Goal: Task Accomplishment & Management: Complete application form

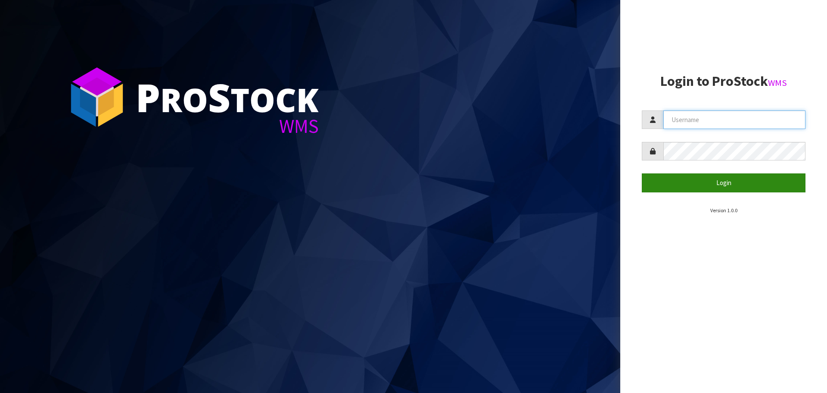
type input "[EMAIL_ADDRESS][DOMAIN_NAME]"
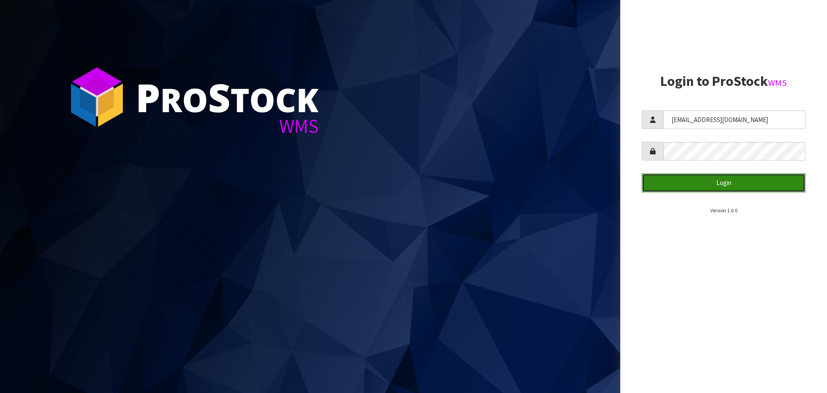
click at [733, 183] on button "Login" at bounding box center [724, 182] width 164 height 19
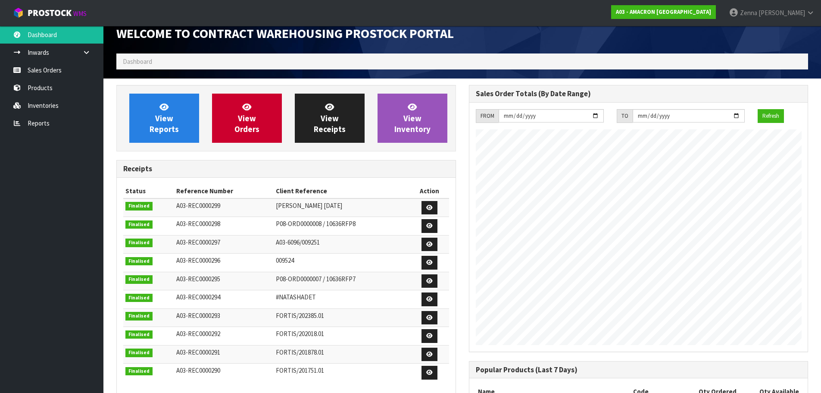
scroll to position [5, 0]
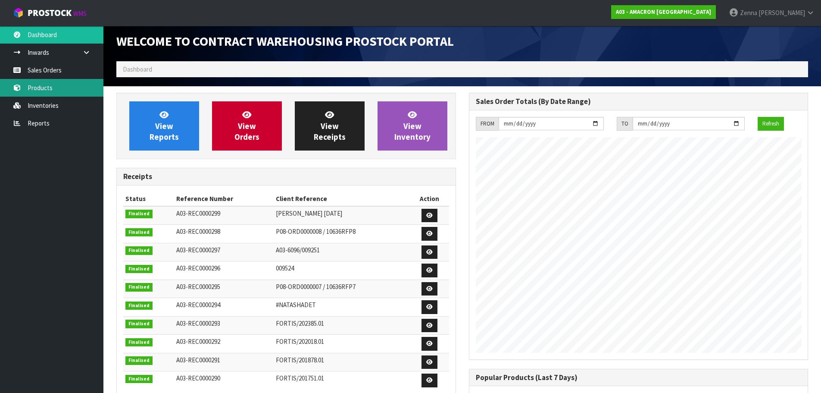
click at [37, 85] on link "Products" at bounding box center [51, 88] width 103 height 18
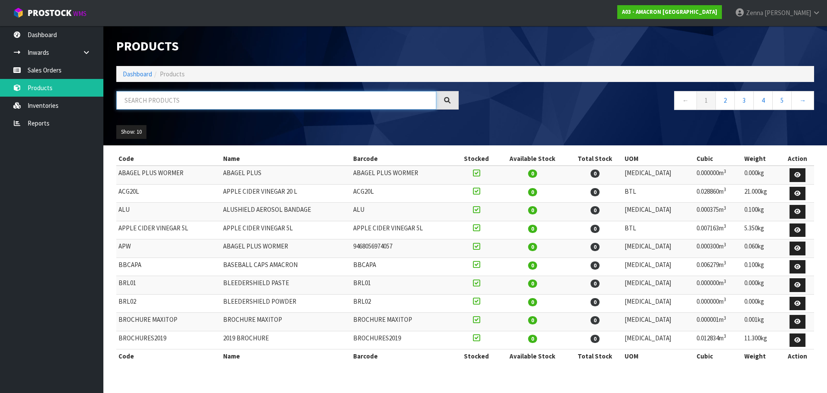
click at [265, 106] on input "text" at bounding box center [276, 100] width 320 height 19
type input "MAXI"
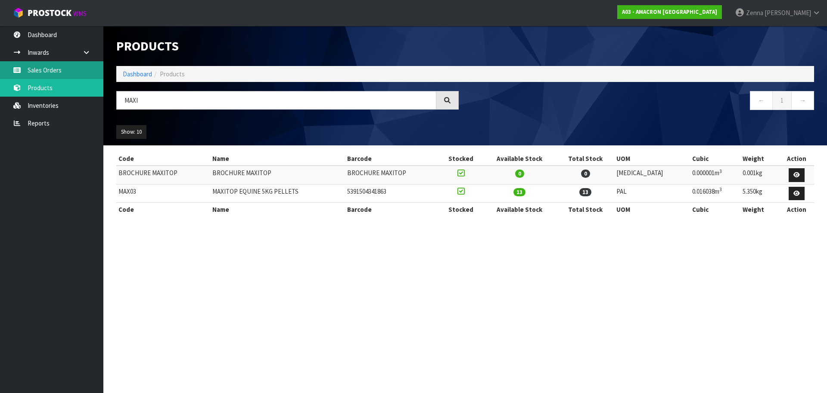
click at [44, 68] on link "Sales Orders" at bounding box center [51, 70] width 103 height 18
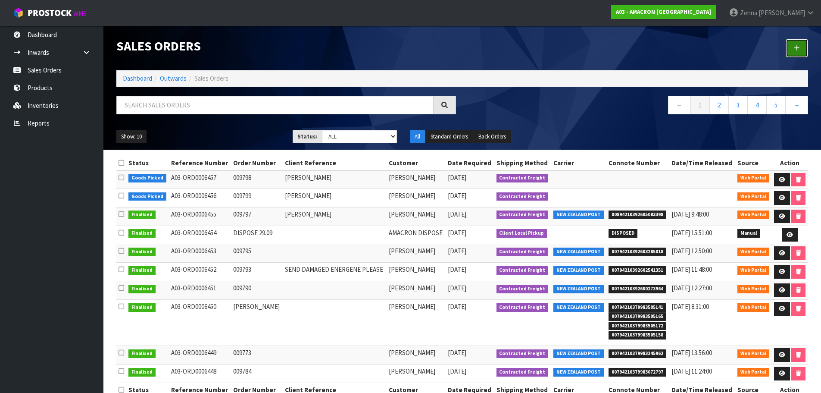
click at [800, 49] on link at bounding box center [797, 48] width 22 height 19
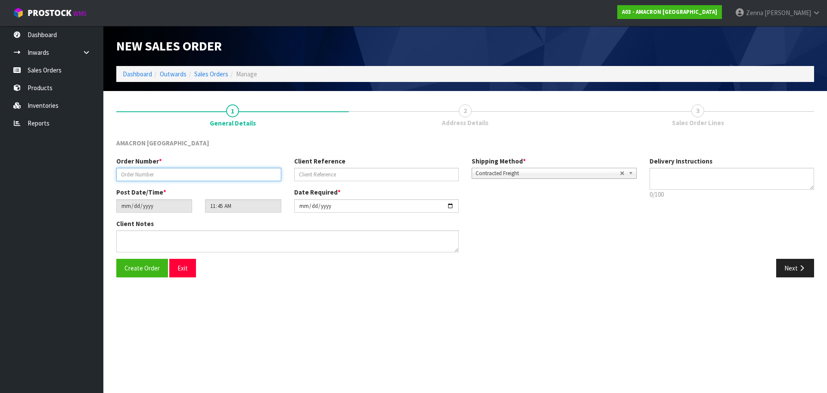
click at [196, 178] on input "text" at bounding box center [198, 174] width 165 height 13
click at [195, 179] on input "text" at bounding box center [198, 174] width 165 height 13
type input "W"
type input "009800"
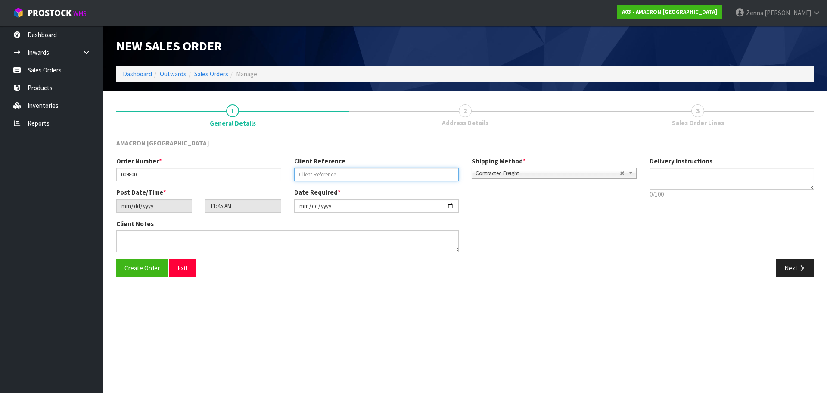
click at [360, 170] on input "text" at bounding box center [376, 174] width 165 height 13
type input "[GEOGRAPHIC_DATA]"
click at [783, 267] on button "Next" at bounding box center [796, 268] width 38 height 19
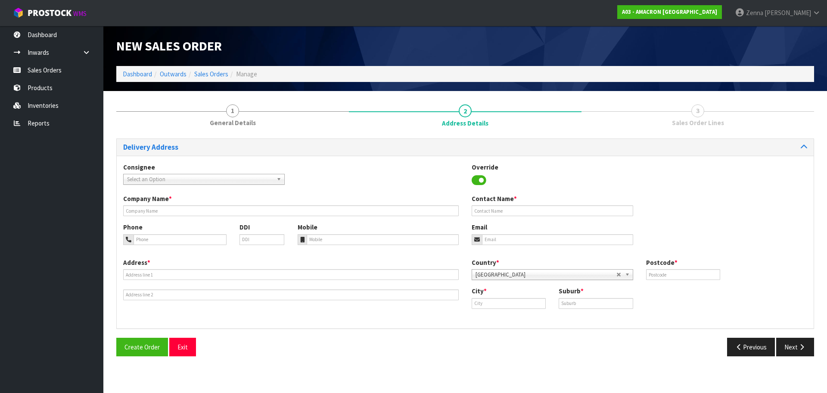
click at [181, 182] on span "Select an Option" at bounding box center [200, 179] width 146 height 10
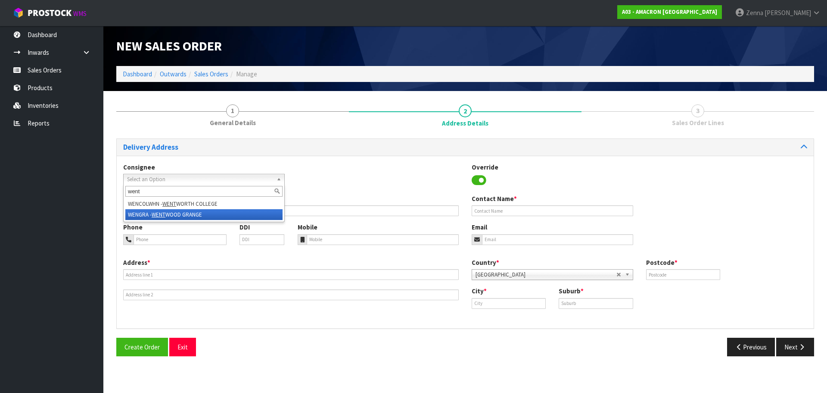
type input "went"
click at [180, 216] on li "WENGRA - WENT [GEOGRAPHIC_DATA]" at bounding box center [203, 214] width 157 height 11
type input "[GEOGRAPHIC_DATA]"
type input "[PERSON_NAME]-(21) 174-4219"
type input "[STREET_ADDRESS]"
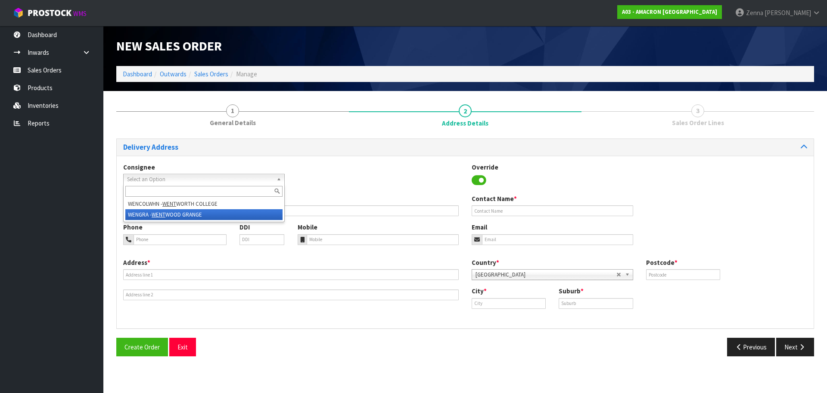
type input "3434"
type input "[GEOGRAPHIC_DATA]"
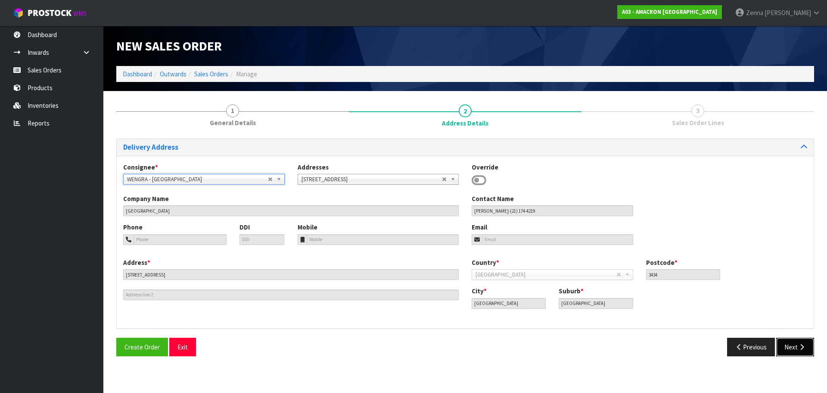
click at [792, 347] on button "Next" at bounding box center [796, 346] width 38 height 19
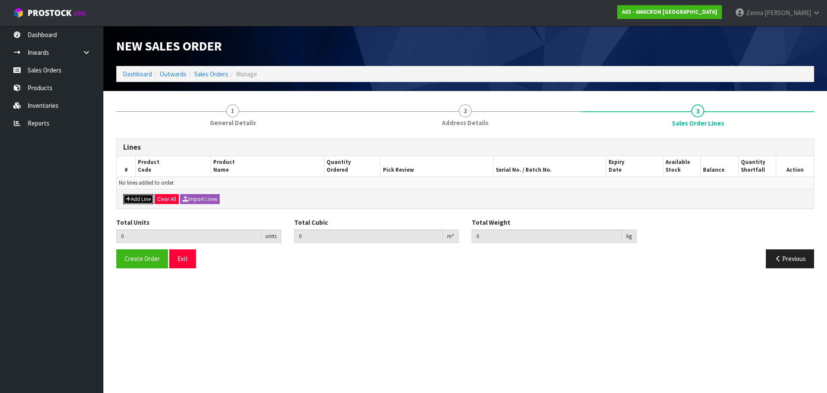
click at [140, 198] on button "Add Line" at bounding box center [138, 199] width 30 height 10
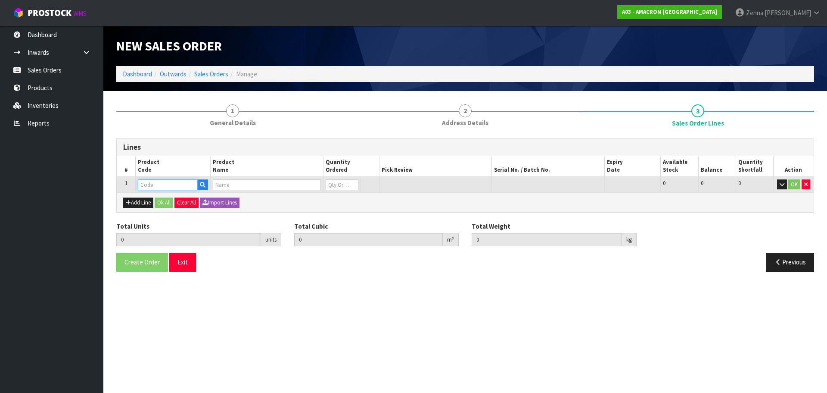
click at [154, 187] on input "text" at bounding box center [168, 184] width 60 height 11
type input "MAX"
click at [166, 200] on link "MAX 03" at bounding box center [172, 199] width 68 height 12
type input "MAX03"
type input "0.000000"
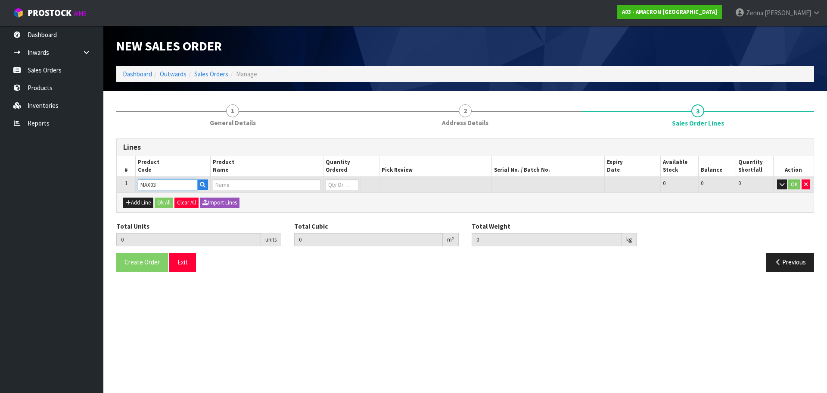
type input "0.000"
type input "MAXITOP EQUINE 5KG PELLETS"
type input "0"
type input "1"
type input "0.016038"
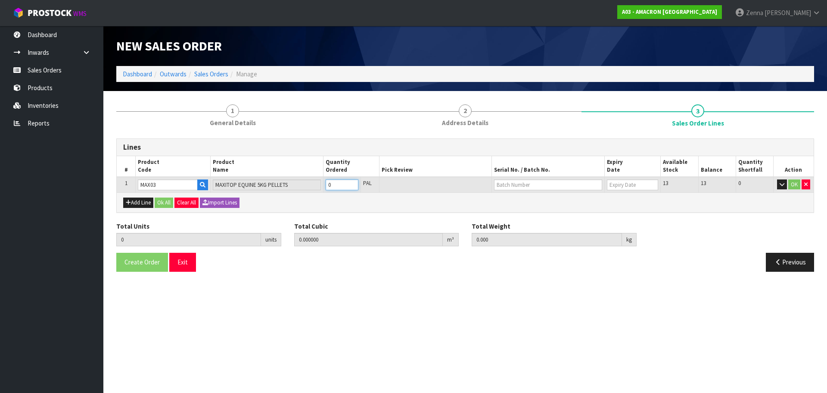
type input "5.35"
type input "1"
click at [354, 183] on input "1" at bounding box center [342, 184] width 33 height 11
click at [547, 182] on input "text" at bounding box center [548, 184] width 108 height 11
click at [544, 189] on input "text" at bounding box center [548, 184] width 108 height 11
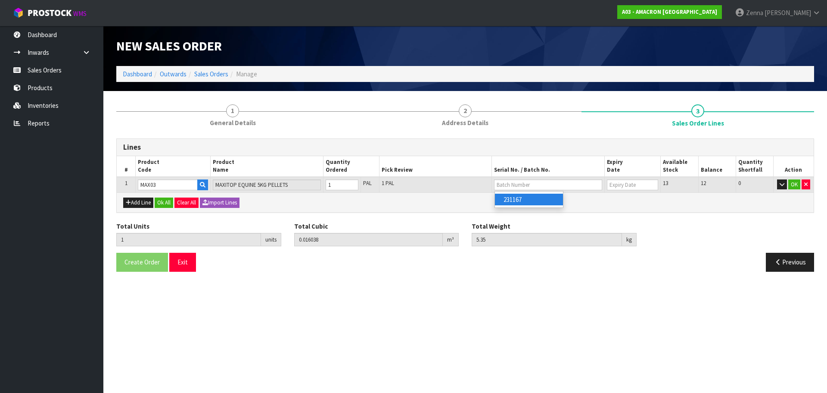
click at [534, 198] on link "231167" at bounding box center [529, 199] width 68 height 12
type input "231167"
type input "[DATE]"
click at [796, 188] on button "OK" at bounding box center [795, 184] width 12 height 10
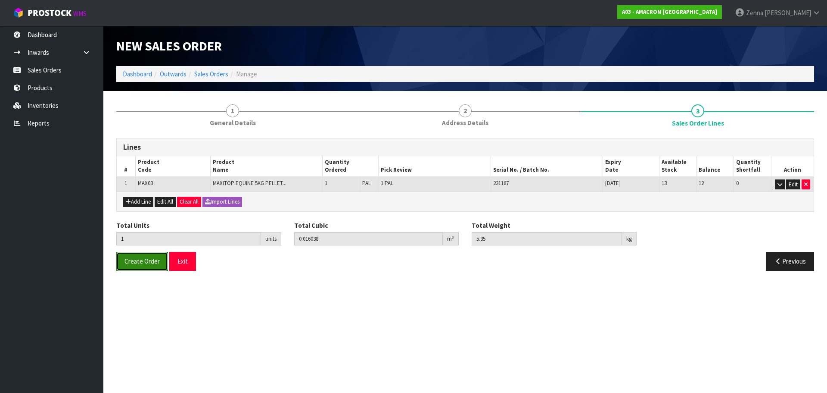
click at [156, 262] on span "Create Order" at bounding box center [142, 261] width 35 height 8
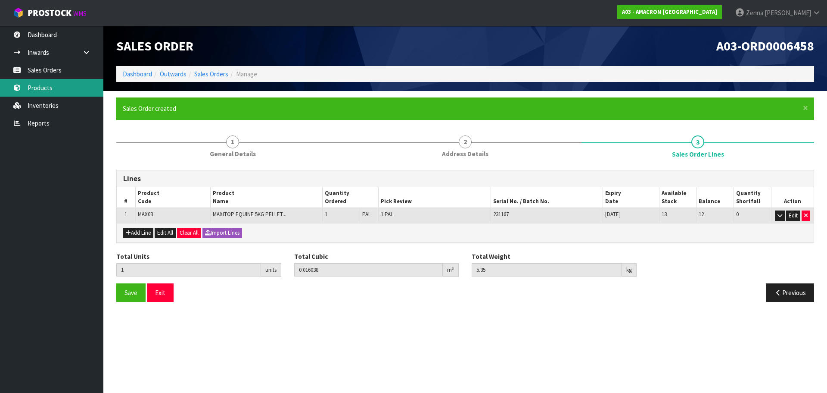
click at [53, 90] on link "Products" at bounding box center [51, 88] width 103 height 18
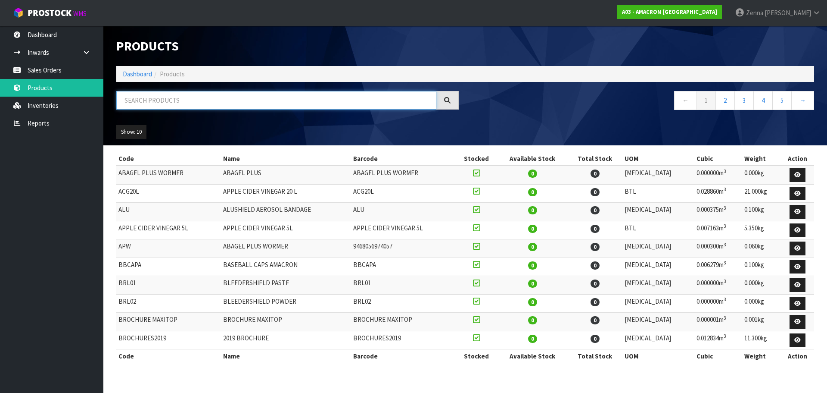
click at [213, 94] on input "text" at bounding box center [276, 100] width 320 height 19
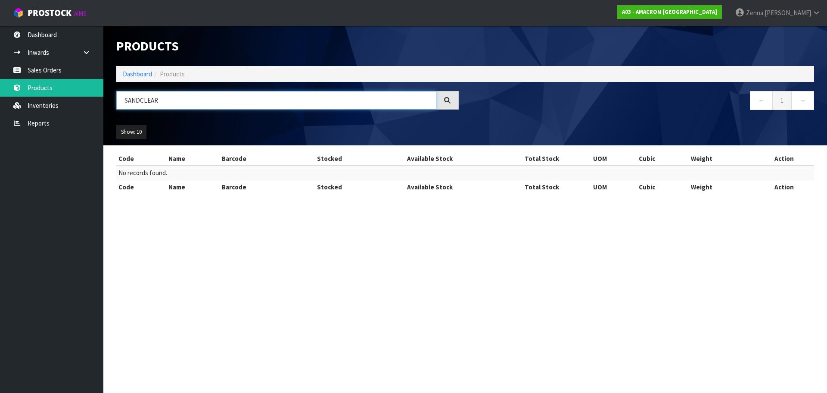
click at [139, 103] on input "SANDCLEAR" at bounding box center [276, 100] width 320 height 19
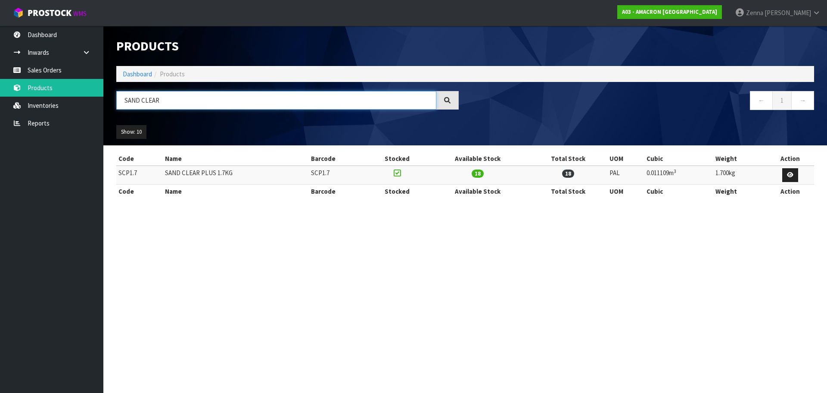
click at [205, 103] on input "SAND CLEAR" at bounding box center [276, 100] width 320 height 19
type input "SAND CLEAR"
click at [60, 65] on link "Sales Orders" at bounding box center [51, 70] width 103 height 18
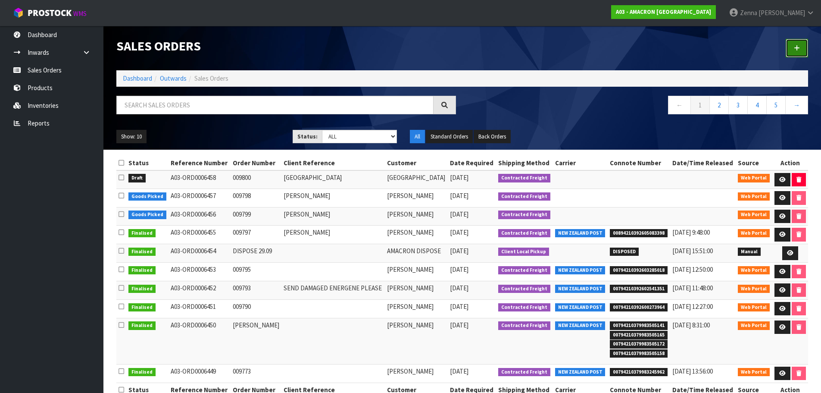
click at [798, 48] on icon at bounding box center [797, 48] width 6 height 6
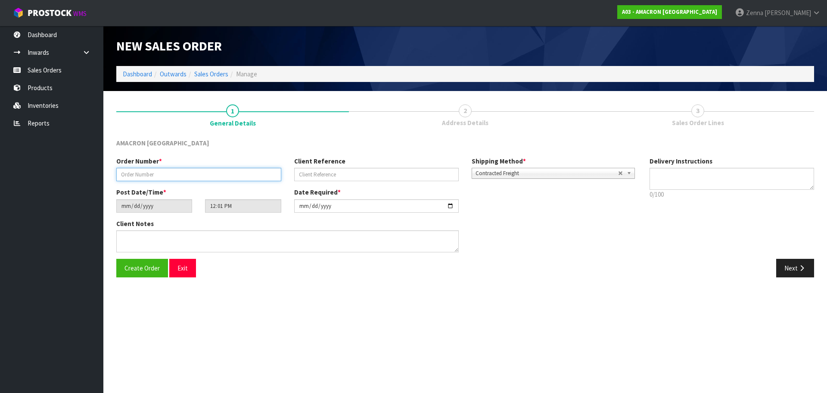
click at [160, 175] on input "text" at bounding box center [198, 174] width 165 height 13
type input "009801"
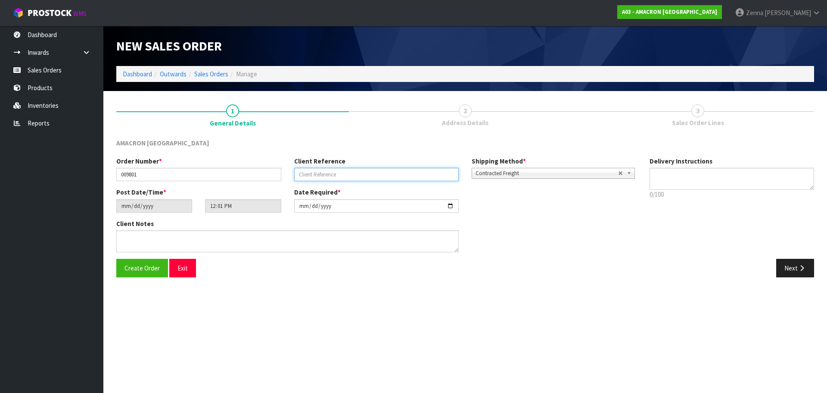
click at [409, 175] on input "text" at bounding box center [376, 174] width 165 height 13
type input "[PERSON_NAME]"
click at [783, 269] on button "Next" at bounding box center [796, 268] width 38 height 19
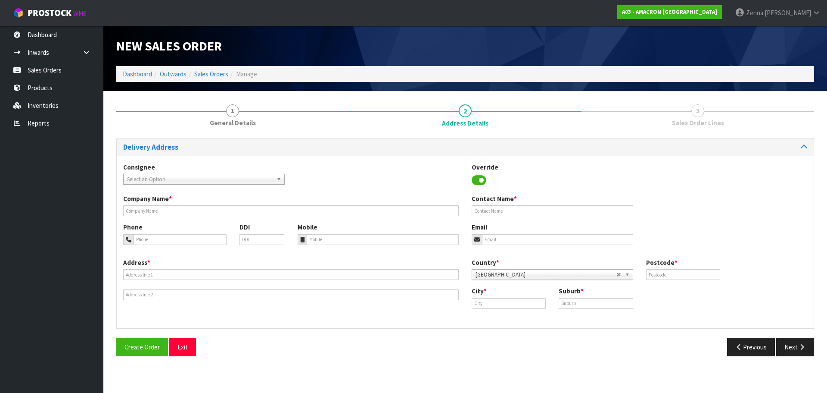
click at [240, 180] on span "Select an Option" at bounding box center [200, 179] width 146 height 10
type input "[PERSON_NAME]"
click at [328, 193] on div "Consignee 000001.BAY MECHANICS - BAY MECHANICS 000001A - BRAKE & TRANSMISSION N…" at bounding box center [465, 177] width 697 height 31
click at [210, 212] on input "text" at bounding box center [291, 210] width 336 height 11
type input "[PERSON_NAME]"
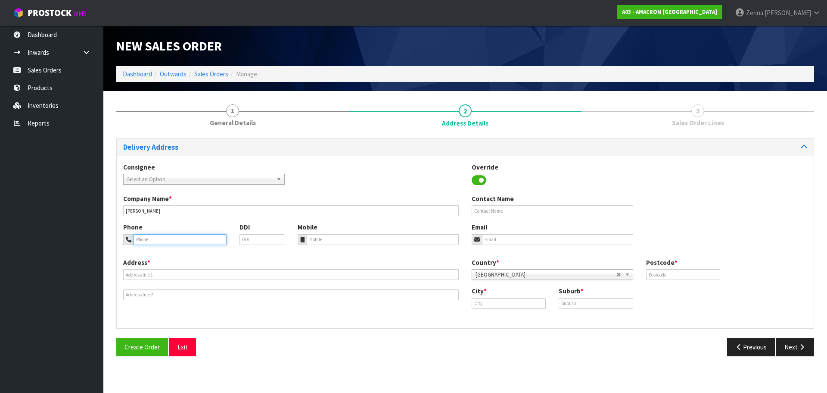
click at [182, 240] on input "tel" at bounding box center [180, 239] width 93 height 11
click at [189, 239] on input "tel" at bounding box center [180, 239] width 93 height 11
click at [151, 242] on input "tel" at bounding box center [180, 239] width 93 height 11
type input "0272511118"
click at [180, 256] on div "Phone 0272511118 DDI Mobile Email" at bounding box center [465, 239] width 697 height 35
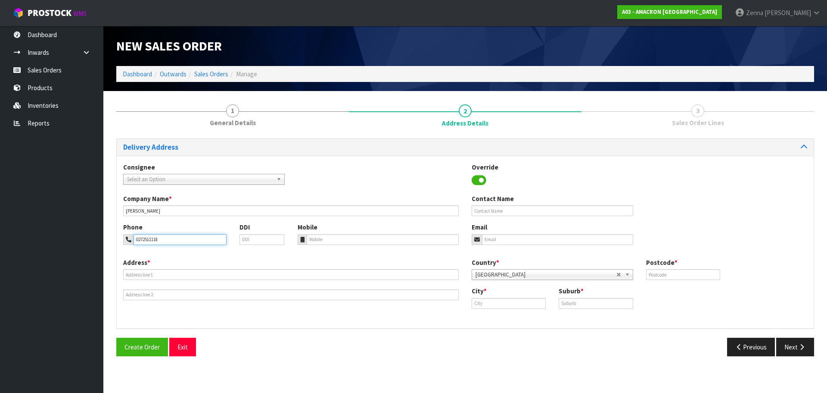
drag, startPoint x: 173, startPoint y: 238, endPoint x: 125, endPoint y: 246, distance: 48.8
click at [125, 246] on div "Phone 0272511118 DDI" at bounding box center [204, 236] width 175 height 28
click at [414, 237] on input "tel" at bounding box center [383, 239] width 153 height 11
paste input "0272511118"
type input "0272511118"
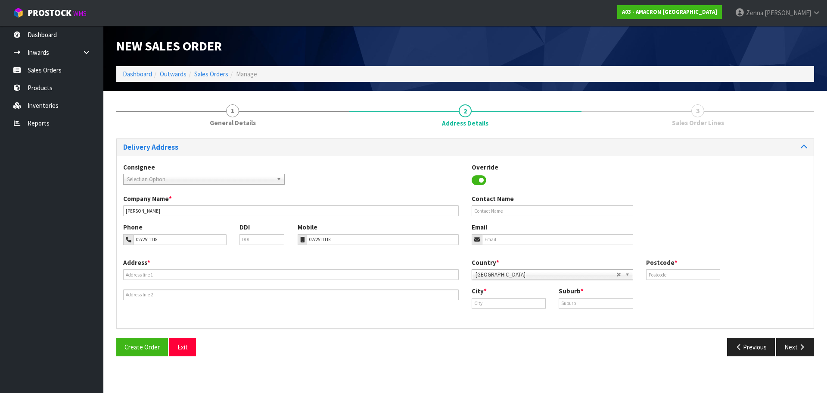
click at [247, 260] on div "Address *" at bounding box center [291, 279] width 349 height 42
click at [236, 274] on input "text" at bounding box center [291, 274] width 336 height 11
type input "0"
type input "[STREET_ADDRESS][PERSON_NAME]"
click at [510, 303] on input "text" at bounding box center [509, 303] width 74 height 11
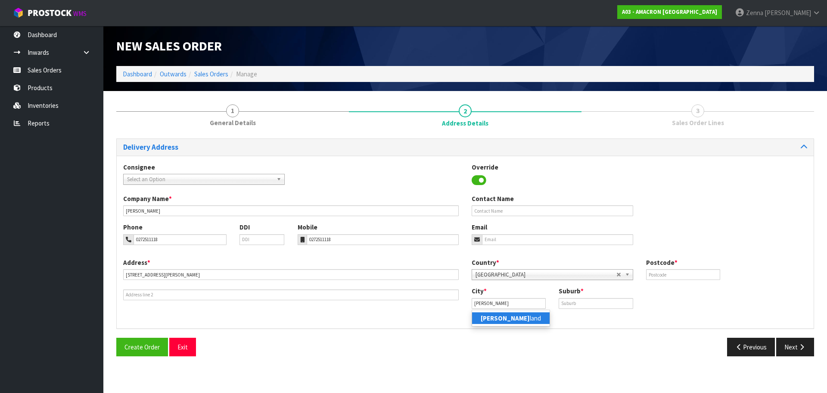
click at [515, 320] on link "[PERSON_NAME] land" at bounding box center [511, 318] width 78 height 12
type input "[GEOGRAPHIC_DATA]"
click at [589, 302] on input "text" at bounding box center [596, 303] width 74 height 11
click at [591, 304] on input "text" at bounding box center [596, 303] width 74 height 11
type input "TAUPAKI"
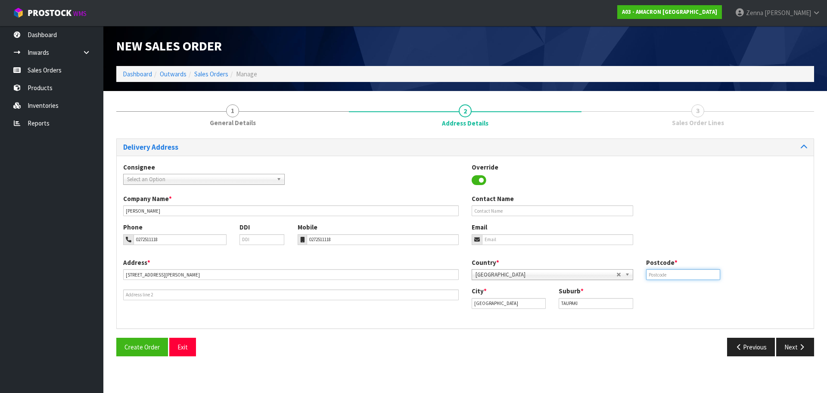
click at [684, 273] on input "text" at bounding box center [683, 274] width 74 height 11
type input "0782"
click at [667, 248] on div "Phone 0272511118 DDI Mobile 0272511118 Email" at bounding box center [465, 239] width 697 height 35
click at [507, 242] on input "email" at bounding box center [557, 239] width 151 height 11
click at [531, 237] on input "email" at bounding box center [557, 239] width 151 height 11
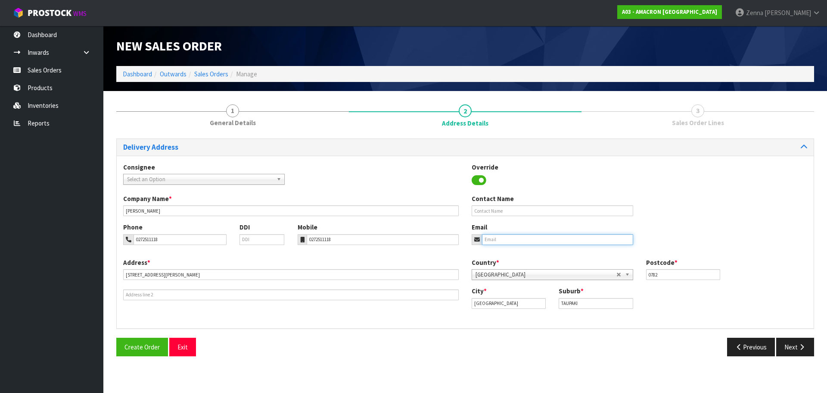
paste input "[EMAIL_ADDRESS][DOMAIN_NAME]"
type input "[EMAIL_ADDRESS][DOMAIN_NAME]"
click at [520, 207] on input "text" at bounding box center [553, 210] width 162 height 11
type input "[PERSON_NAME]"
click at [678, 199] on div "Company Name [PERSON_NAME] Contact Name [PERSON_NAME]" at bounding box center [465, 208] width 697 height 28
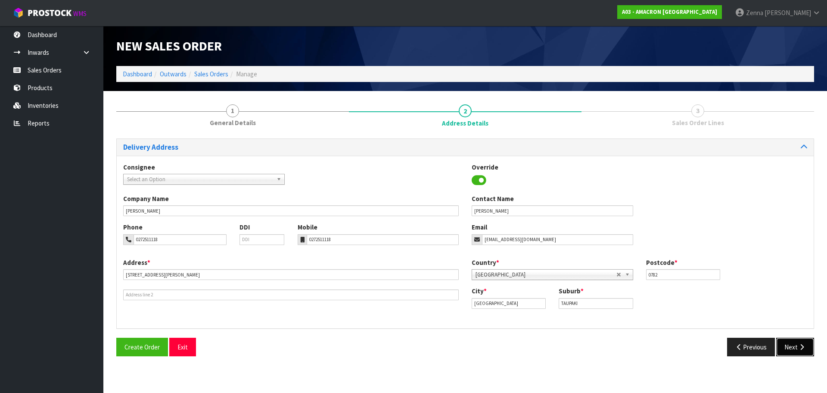
click at [786, 350] on button "Next" at bounding box center [796, 346] width 38 height 19
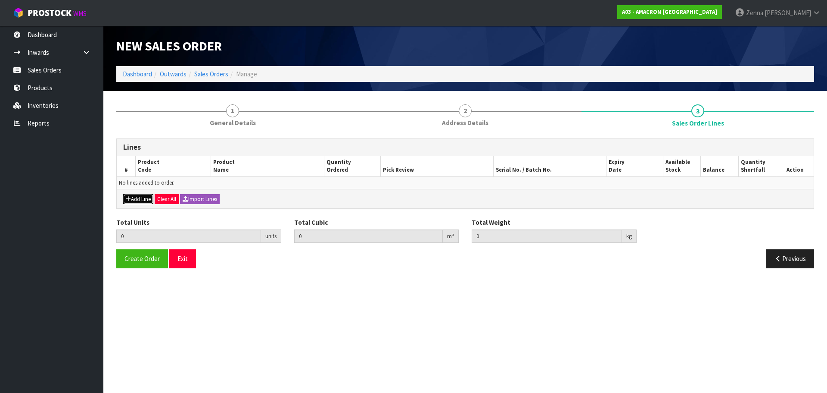
click at [149, 198] on button "Add Line" at bounding box center [138, 199] width 30 height 10
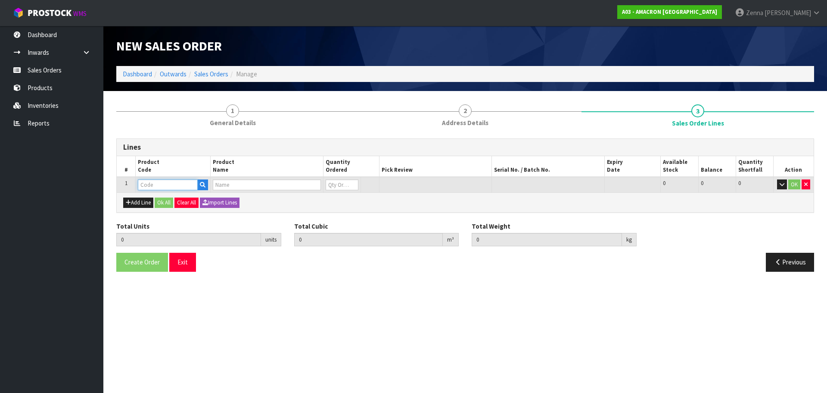
click at [155, 185] on input "text" at bounding box center [168, 184] width 60 height 11
type input "SCP"
click at [157, 202] on strong "SCP" at bounding box center [153, 199] width 12 height 8
type input "SCP1.7"
type input "0.000000"
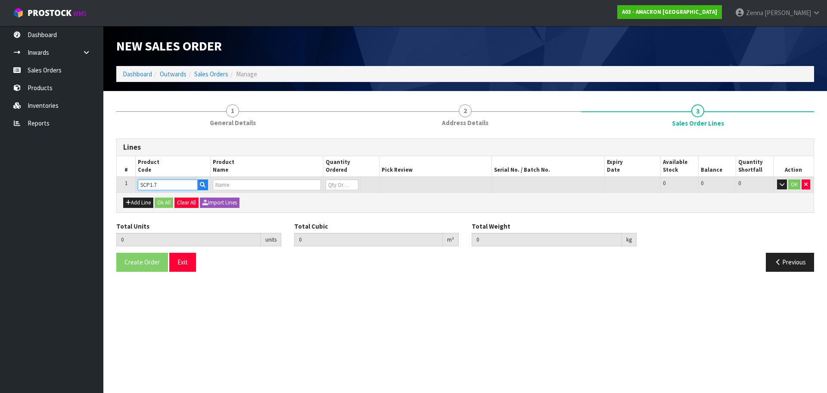
type input "0.000"
type input "SAND CLEAR PLUS 1.7KG"
type input "0"
type input "1"
type input "0.011109"
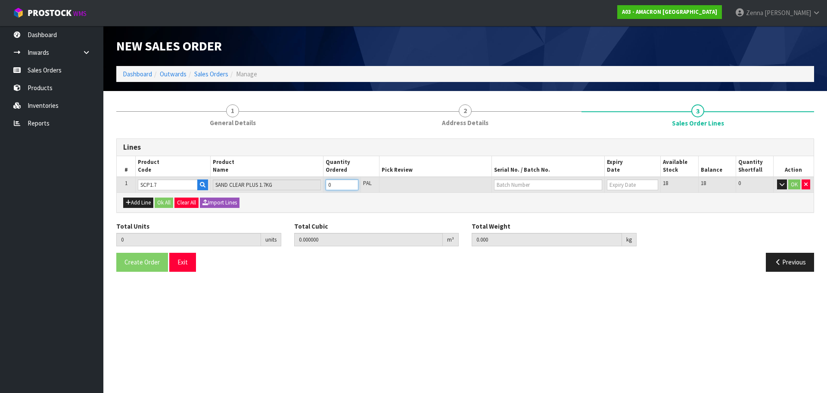
type input "1.7"
type input "1"
click at [352, 182] on input "1" at bounding box center [342, 184] width 33 height 11
click at [583, 183] on input "text" at bounding box center [548, 184] width 108 height 11
click at [527, 195] on link "M142081" at bounding box center [529, 199] width 68 height 12
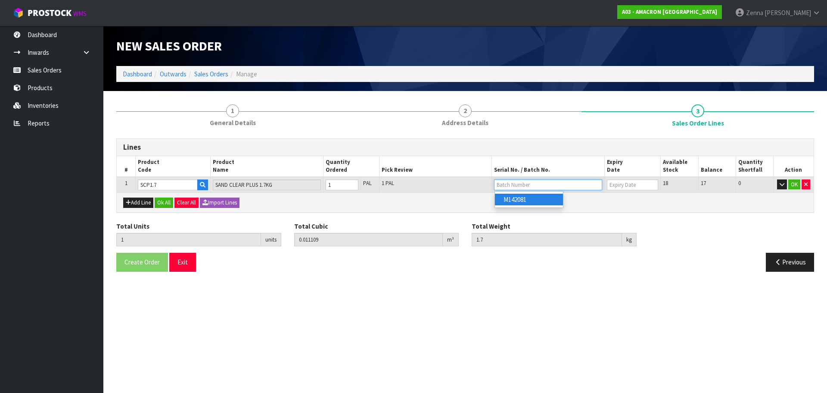
type input "M142081"
type input "[DATE]"
click at [794, 183] on button "OK" at bounding box center [795, 184] width 12 height 10
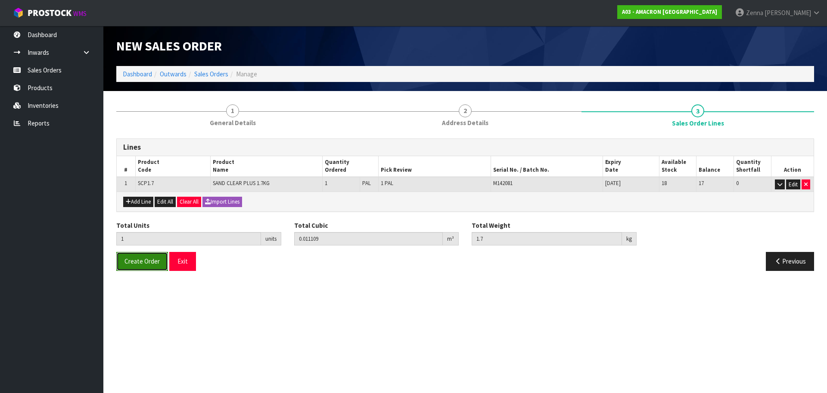
click at [139, 265] on span "Create Order" at bounding box center [142, 261] width 35 height 8
